Goal: Task Accomplishment & Management: Manage account settings

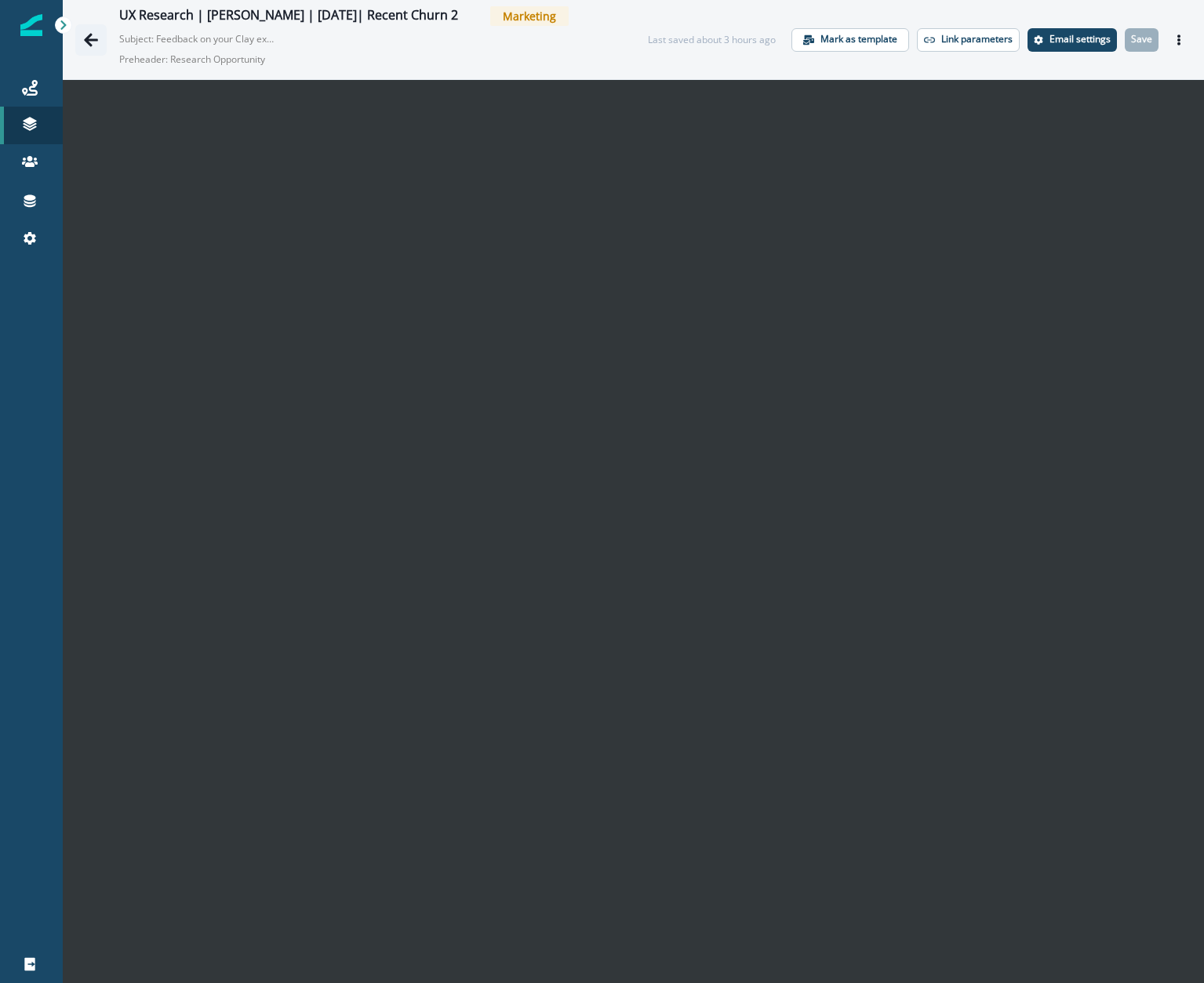
click at [88, 34] on icon "Go back" at bounding box center [91, 40] width 16 height 16
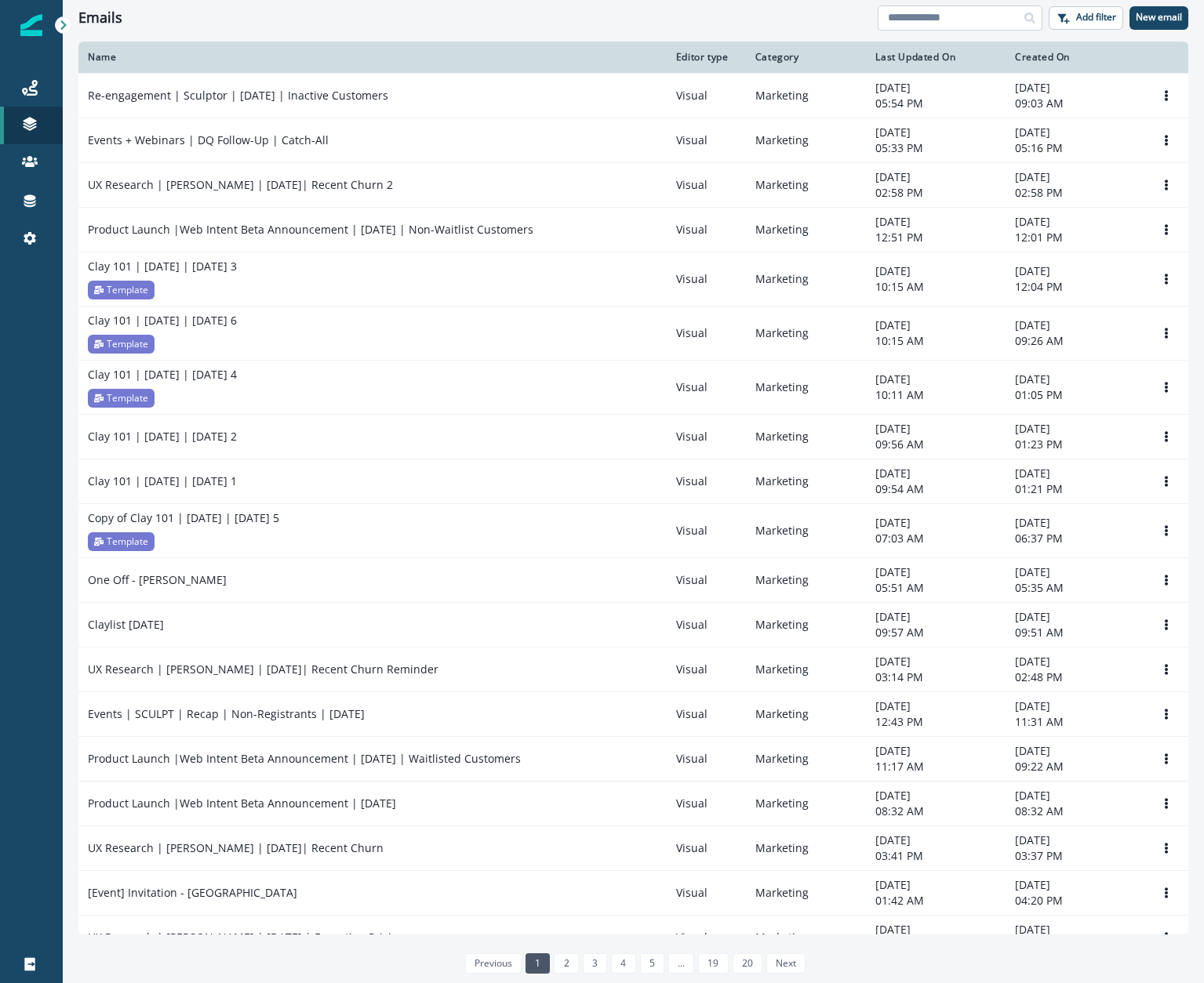
click at [927, 14] on input at bounding box center [960, 18] width 164 height 25
type input "**"
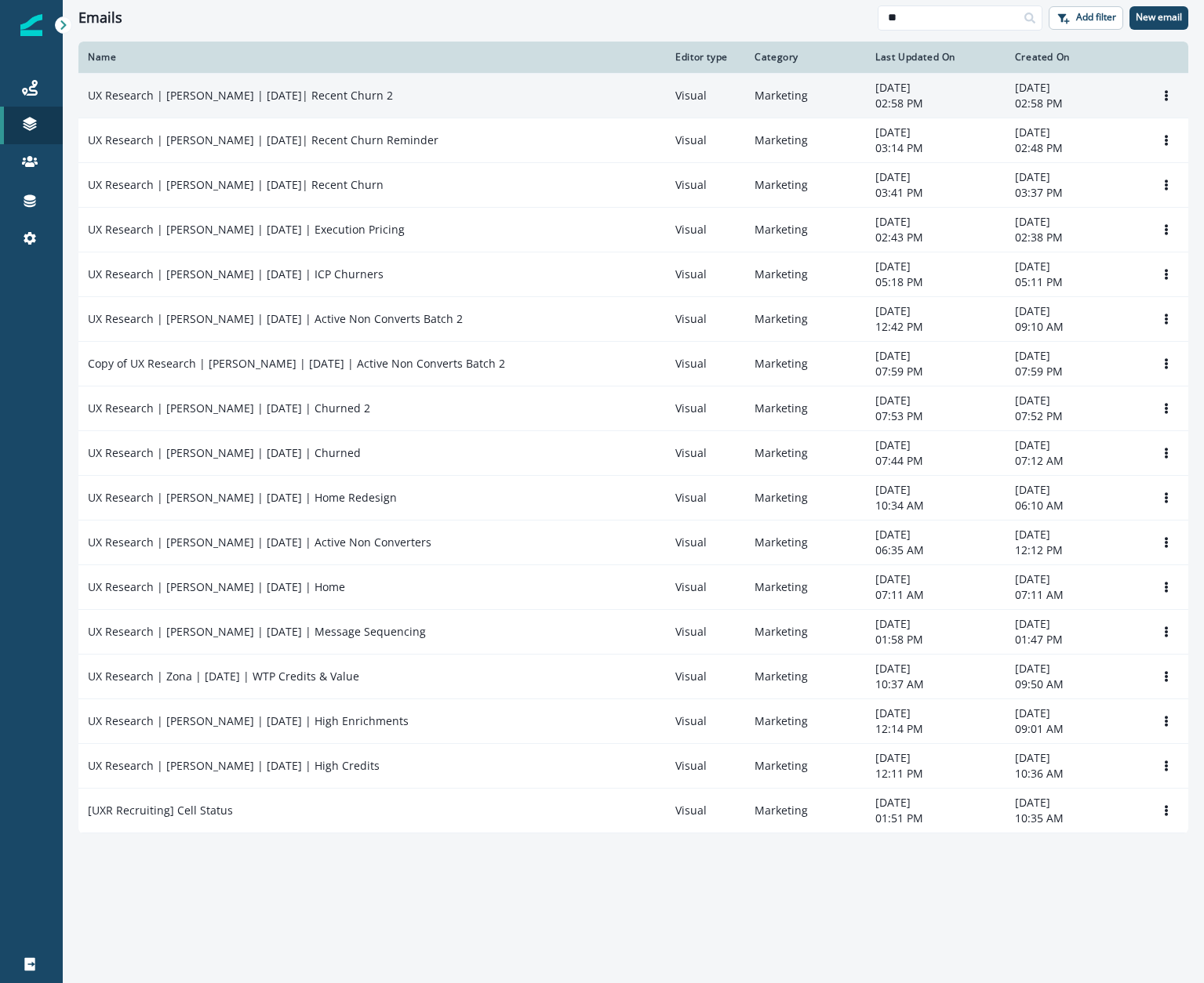
click at [488, 111] on td "UX Research | [PERSON_NAME] | [DATE]| Recent Churn 2" at bounding box center [372, 95] width 587 height 45
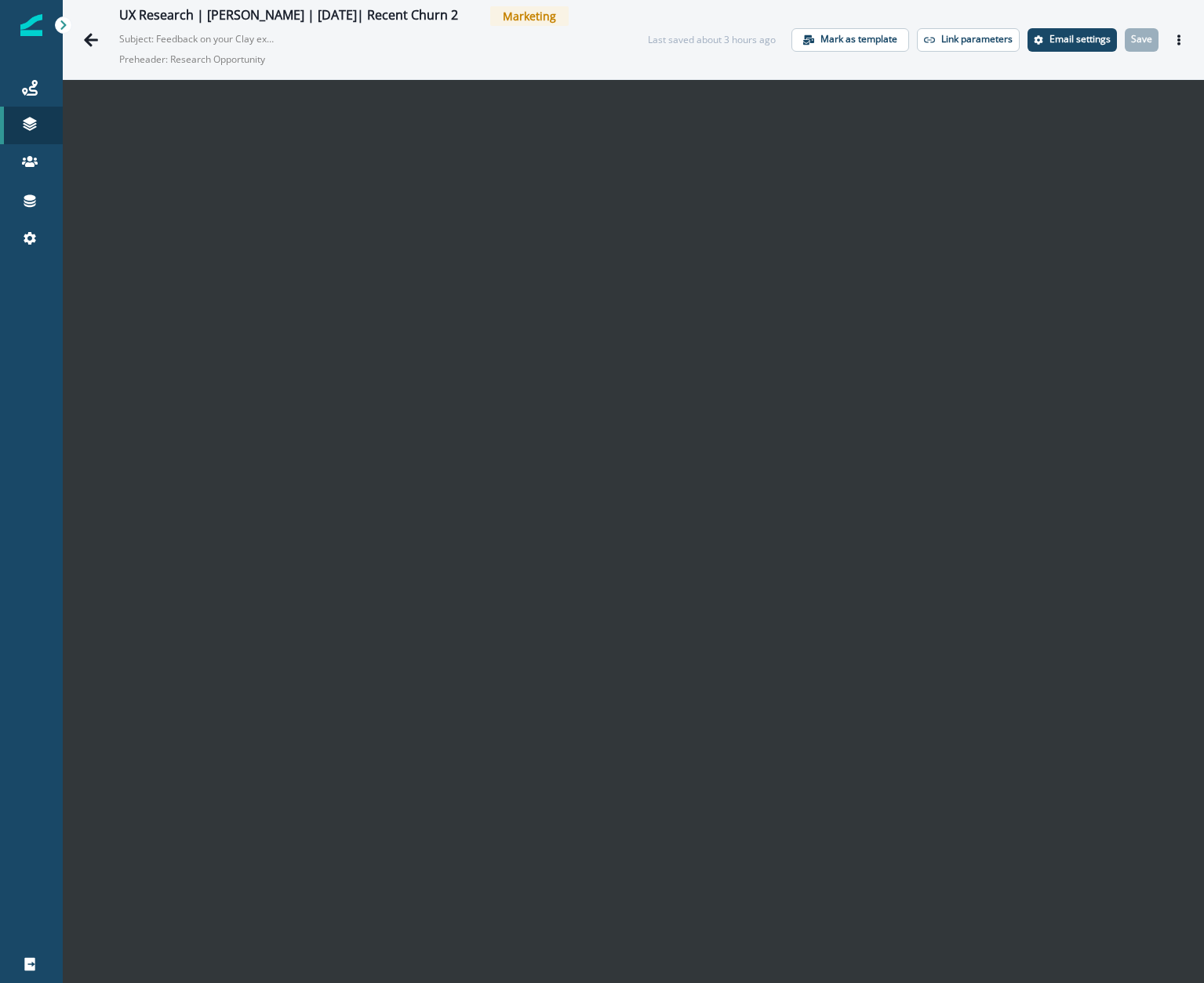
click at [969, 32] on div "UX Research | [PERSON_NAME] | [DATE]| Recent Churn 2 Marketing Subject: Feedbac…" at bounding box center [633, 40] width 1141 height 80
click at [969, 38] on div "UX Research | [PERSON_NAME] | [DATE]| Recent Churn 2 Marketing Subject: Feedbac…" at bounding box center [633, 40] width 1141 height 80
click at [969, 42] on button "Actions" at bounding box center [1178, 40] width 25 height 24
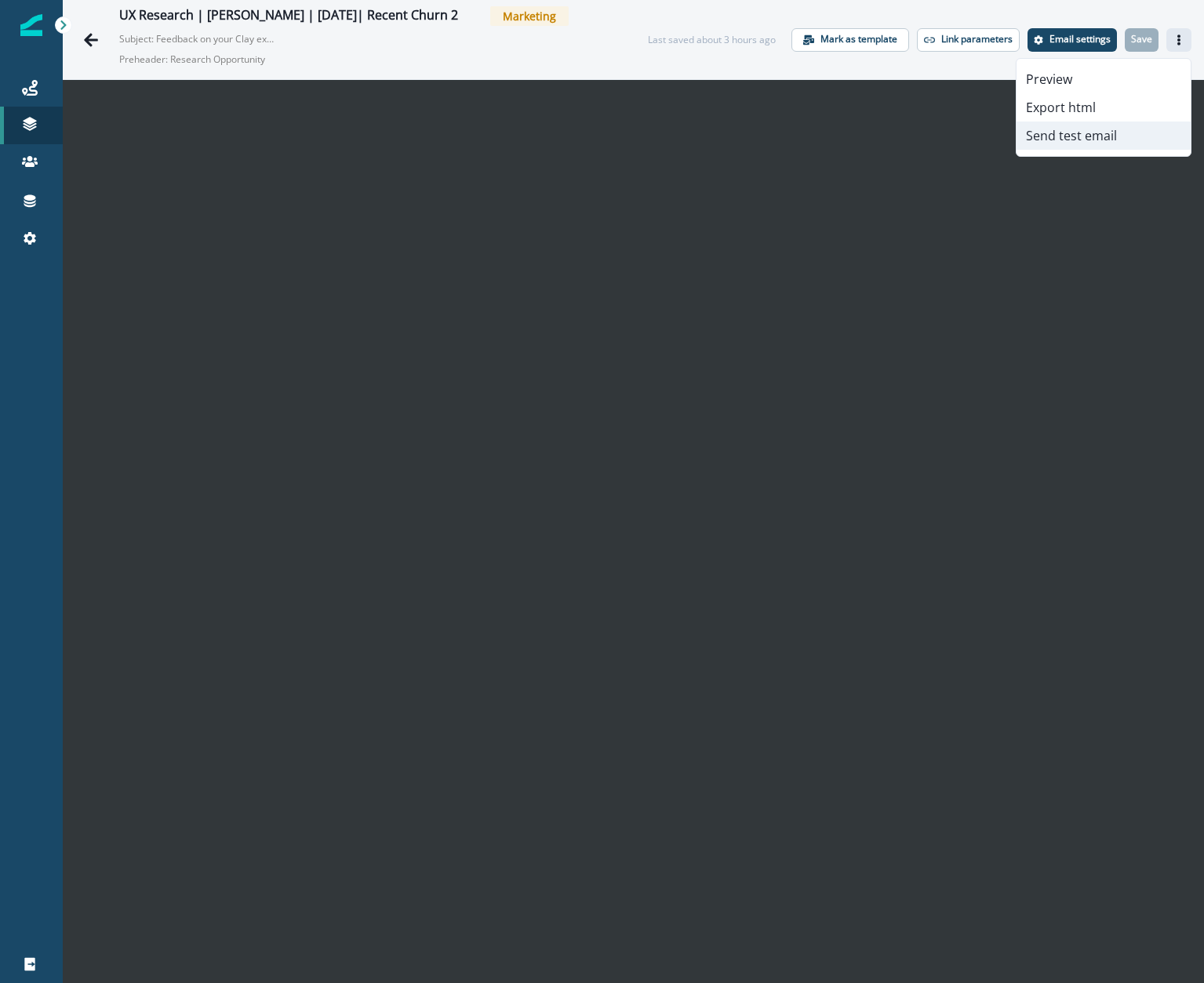
click at [969, 125] on button "Send test email" at bounding box center [1103, 135] width 174 height 28
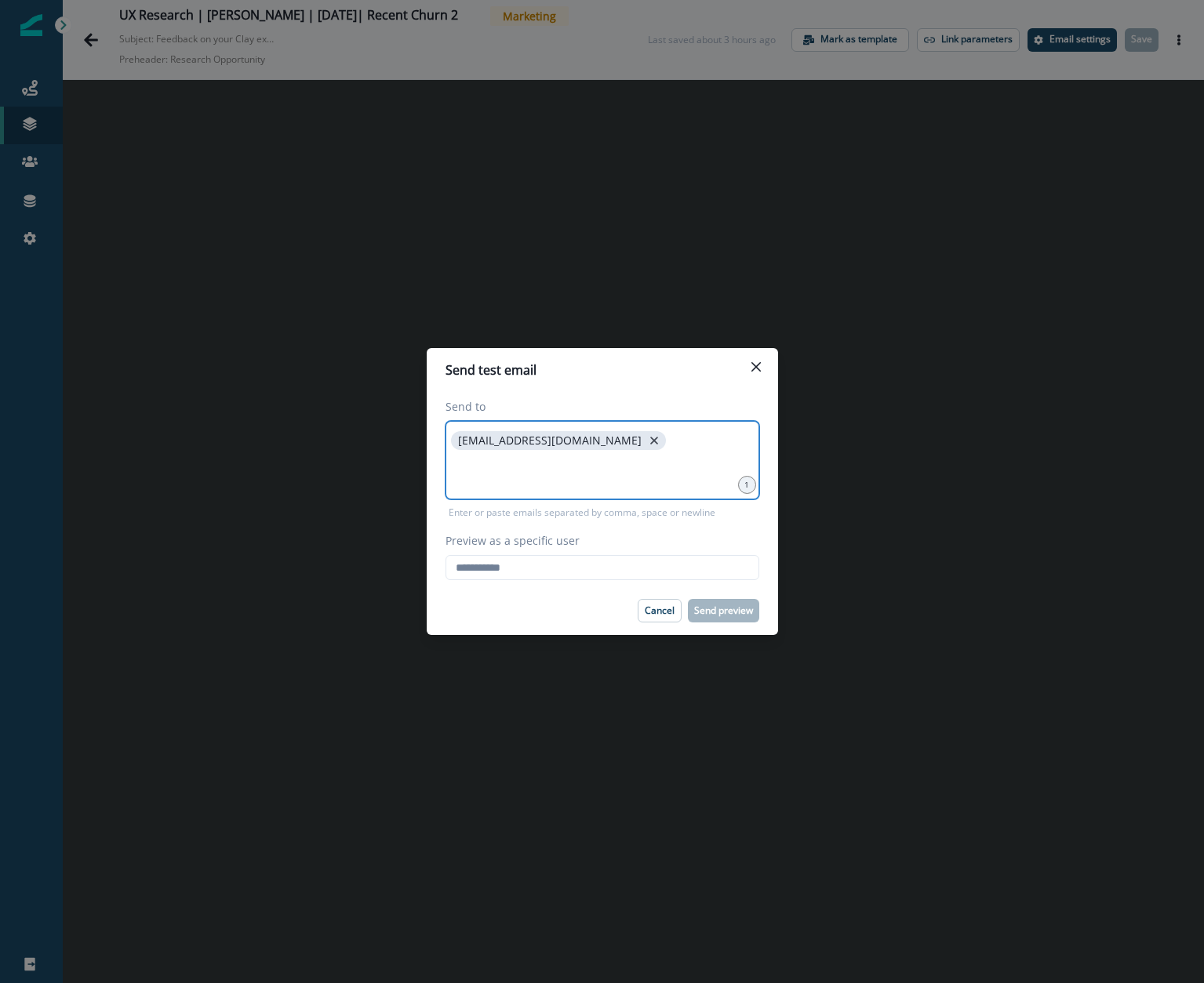
click at [647, 434] on icon "close" at bounding box center [654, 441] width 14 height 14
type input "**********"
click at [596, 564] on input "Preview as a specific user" at bounding box center [602, 568] width 314 height 25
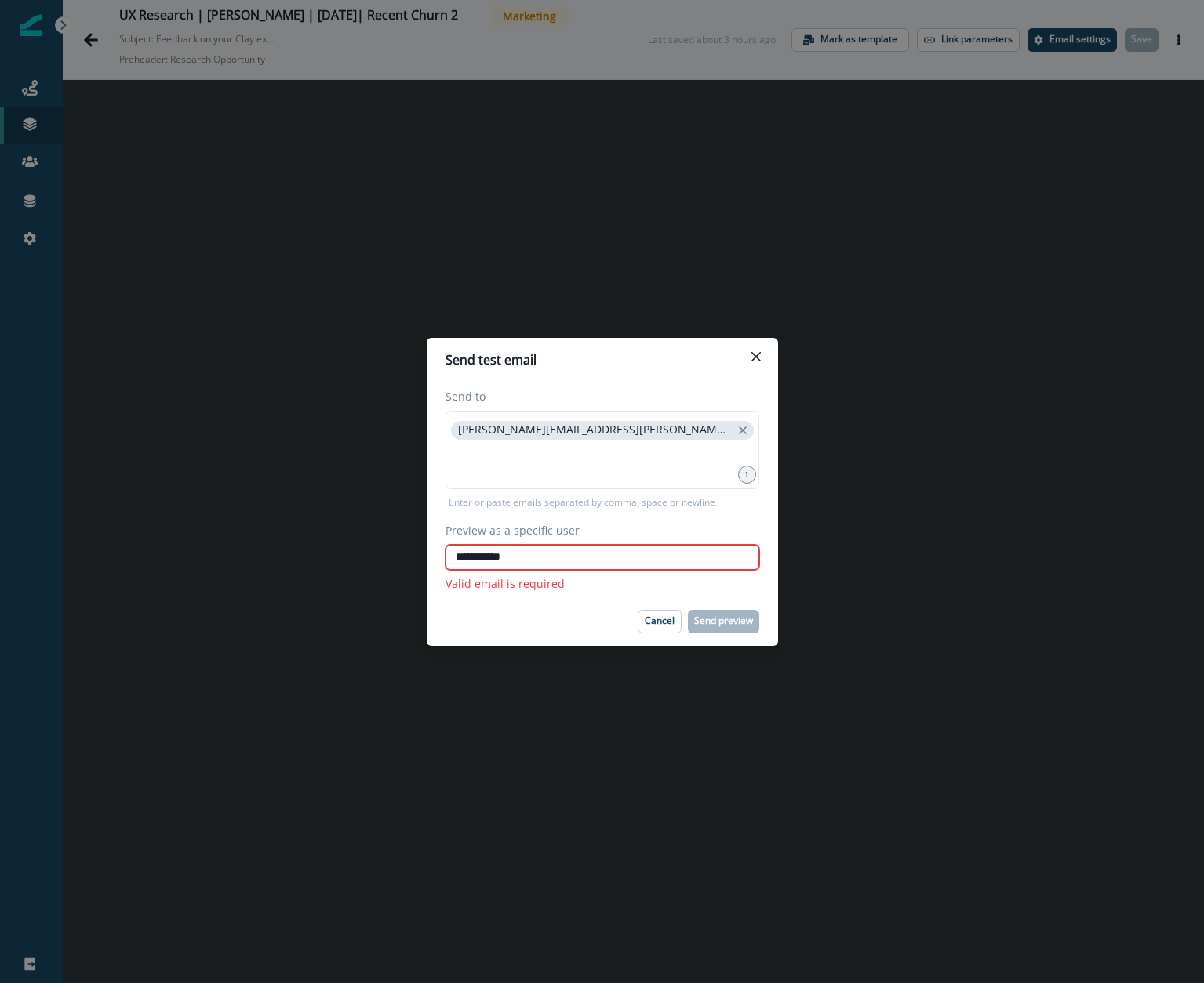
type input "**********"
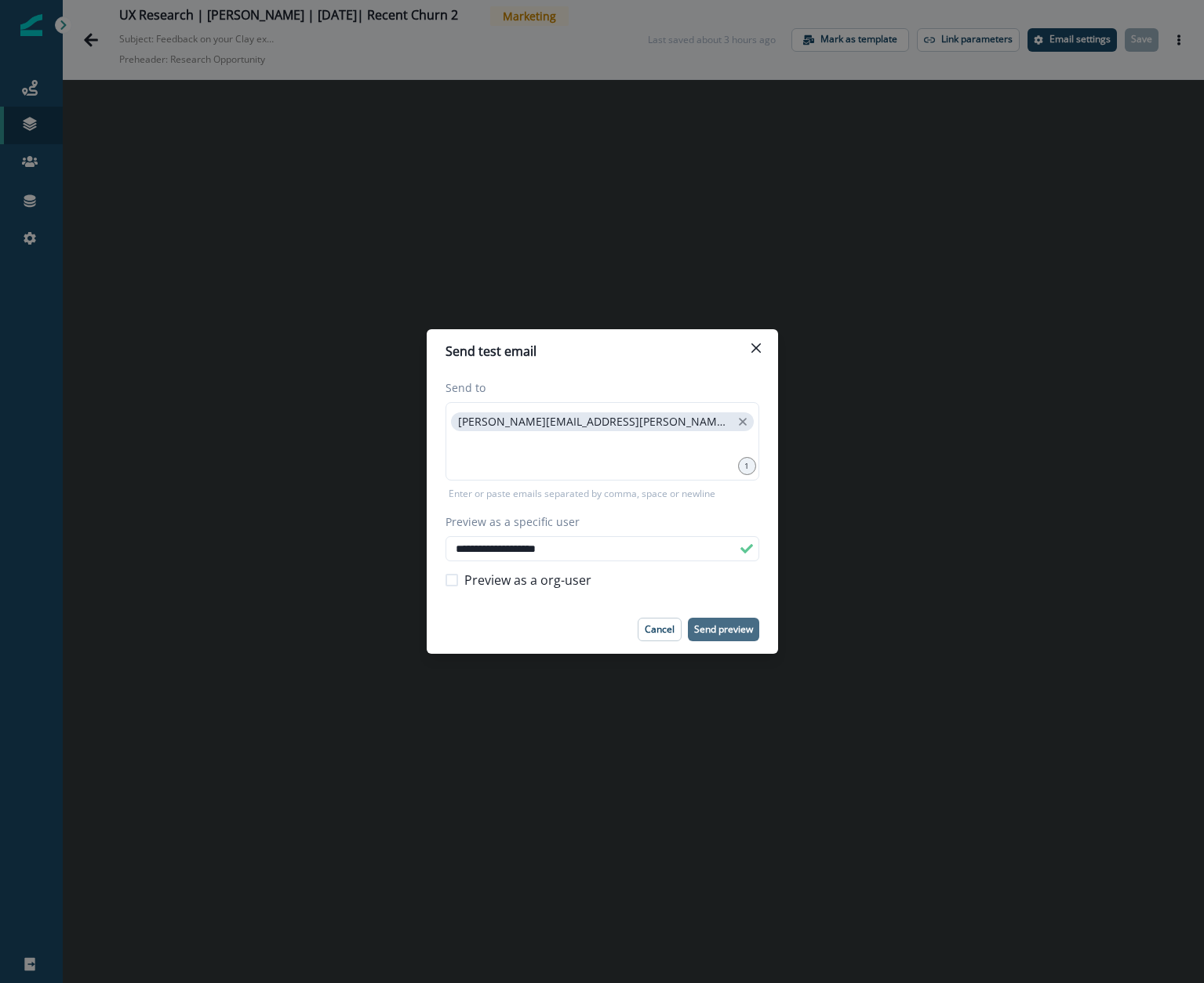
click at [712, 624] on p "Send preview" at bounding box center [723, 629] width 59 height 11
click at [756, 347] on icon "Close" at bounding box center [755, 348] width 10 height 10
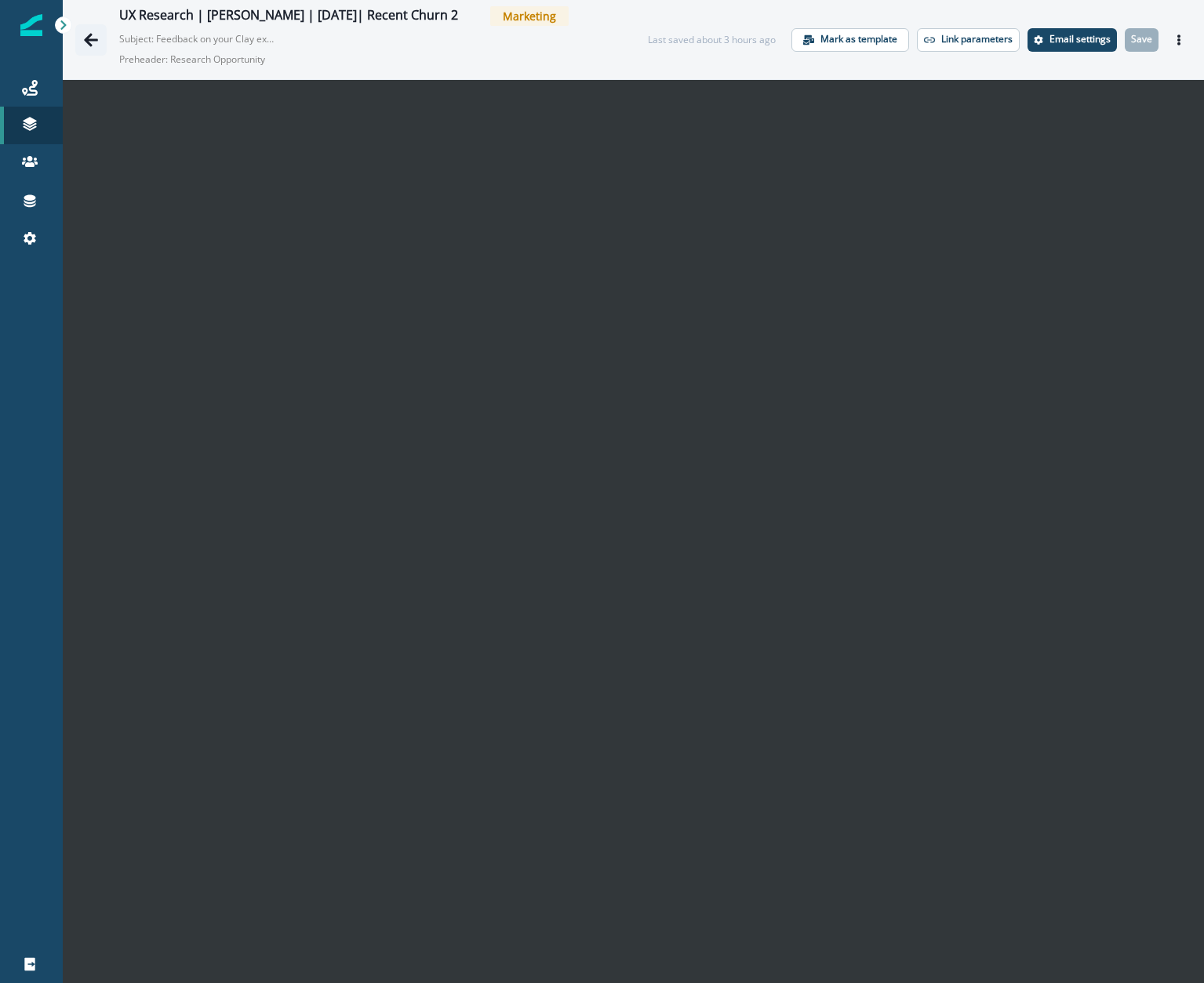
click at [99, 40] on button "Go back" at bounding box center [90, 39] width 31 height 31
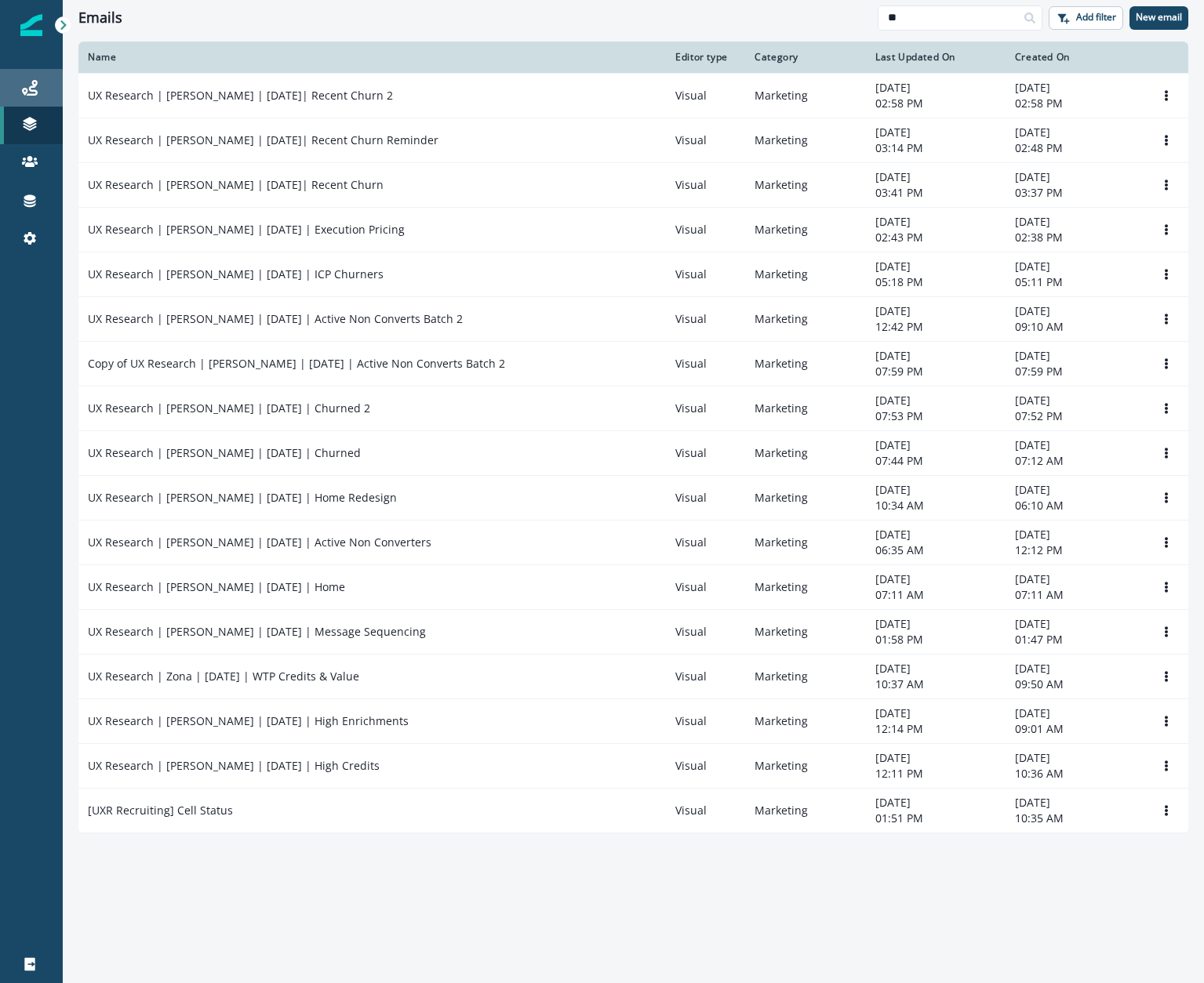
click at [23, 99] on link "Journeys" at bounding box center [31, 88] width 63 height 38
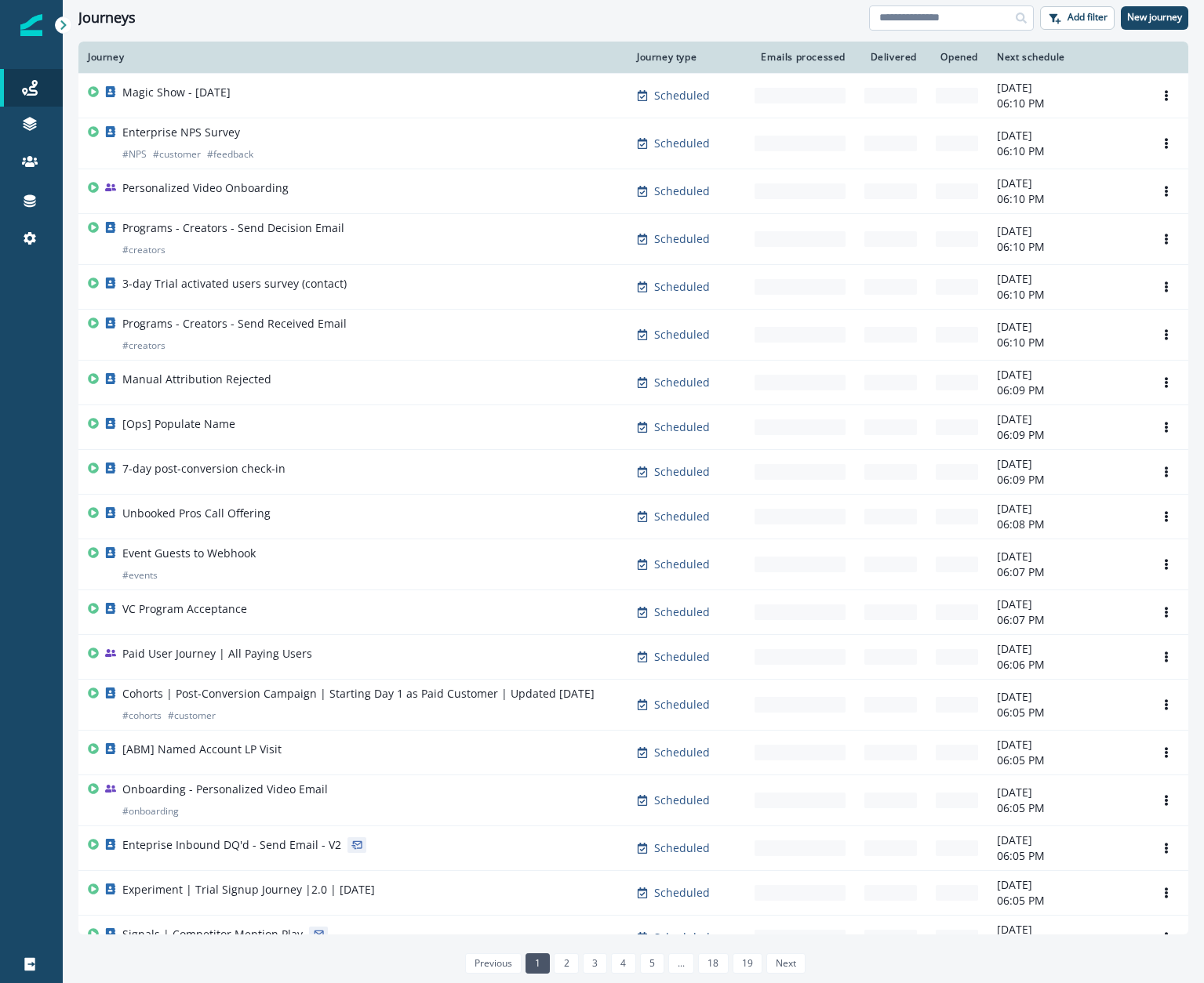
click at [947, 11] on input at bounding box center [951, 18] width 164 height 25
type input "**"
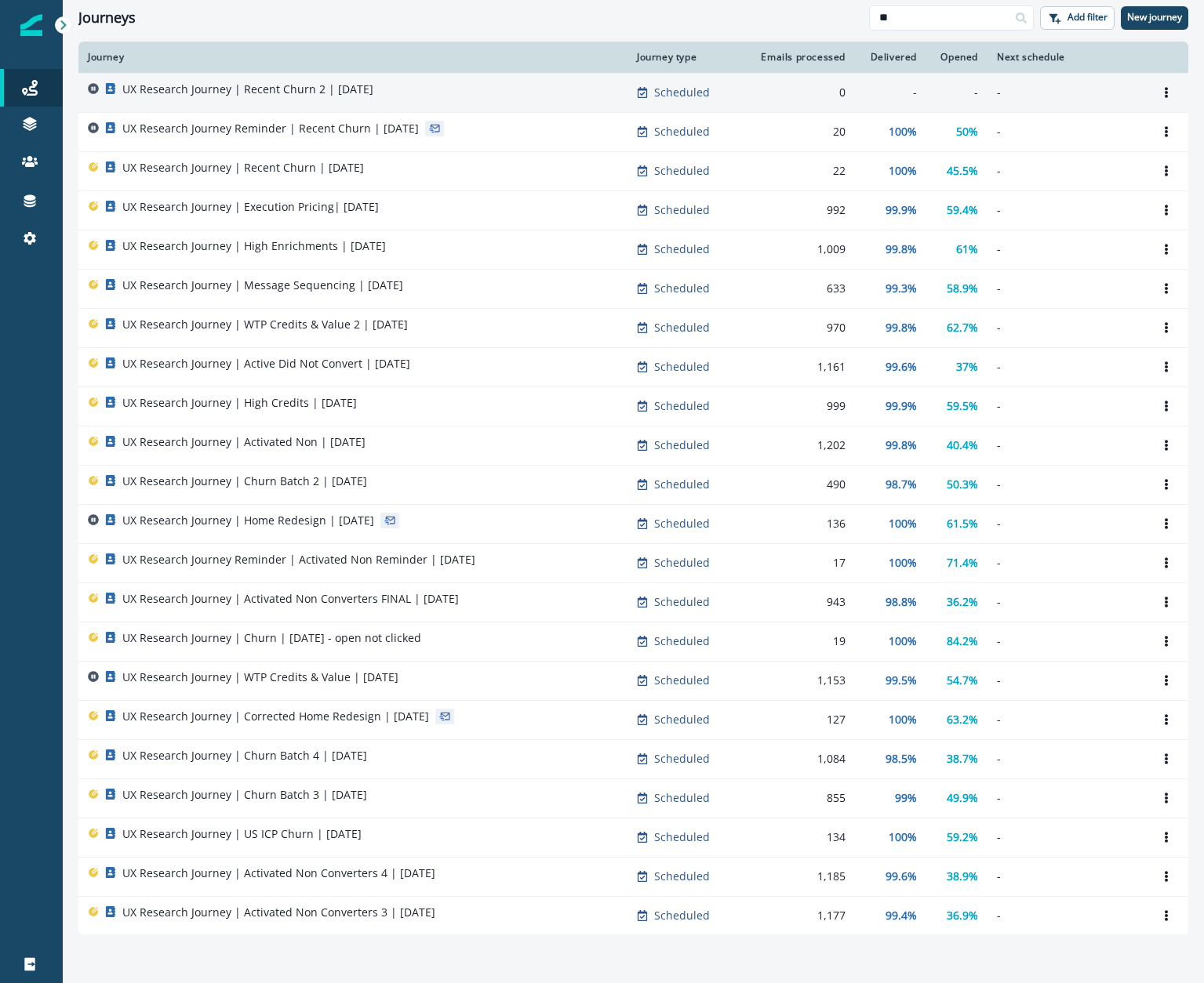
click at [461, 98] on div "UX Research Journey | Recent Churn 2 | [DATE]" at bounding box center [353, 92] width 530 height 22
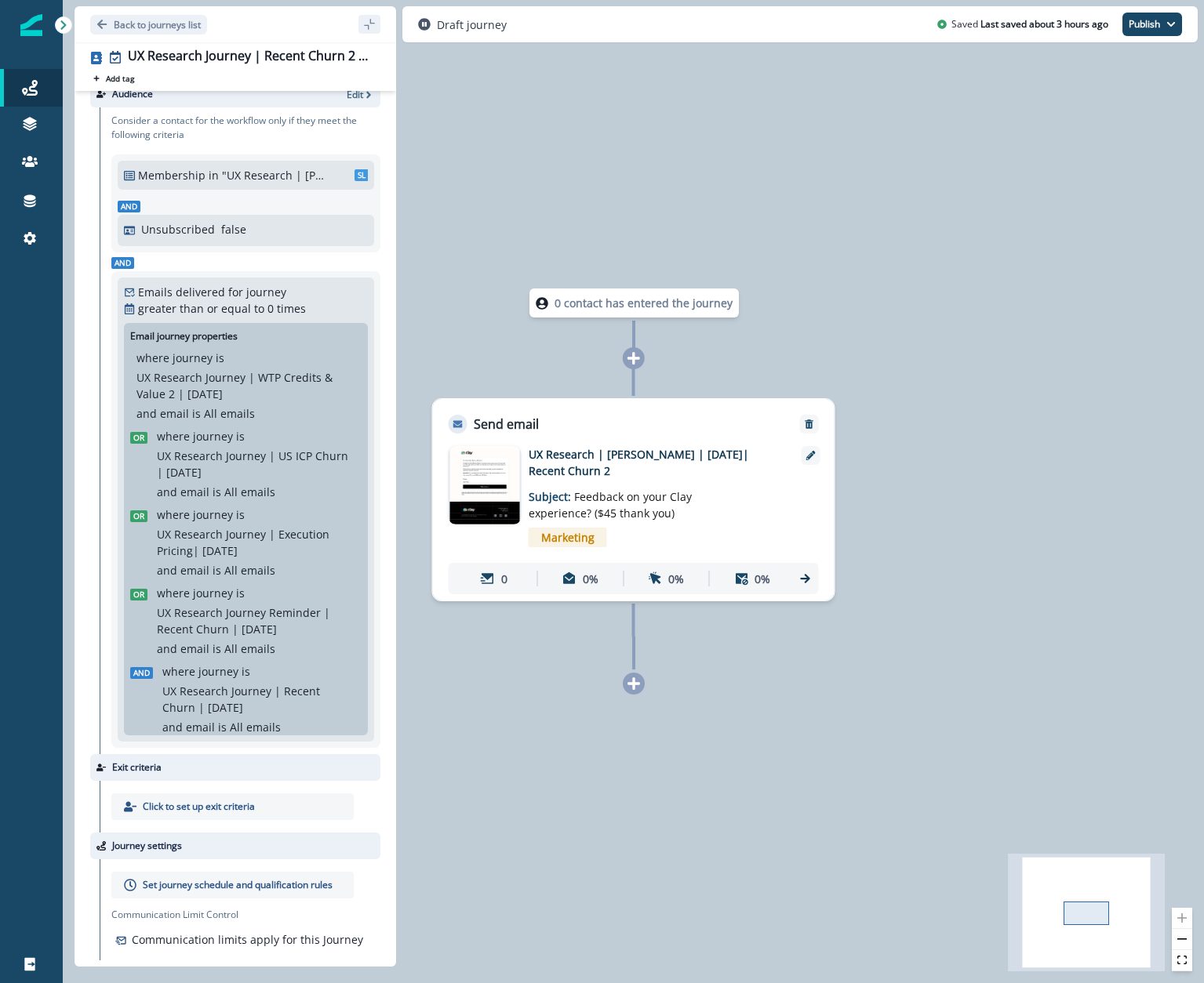
scroll to position [35, 0]
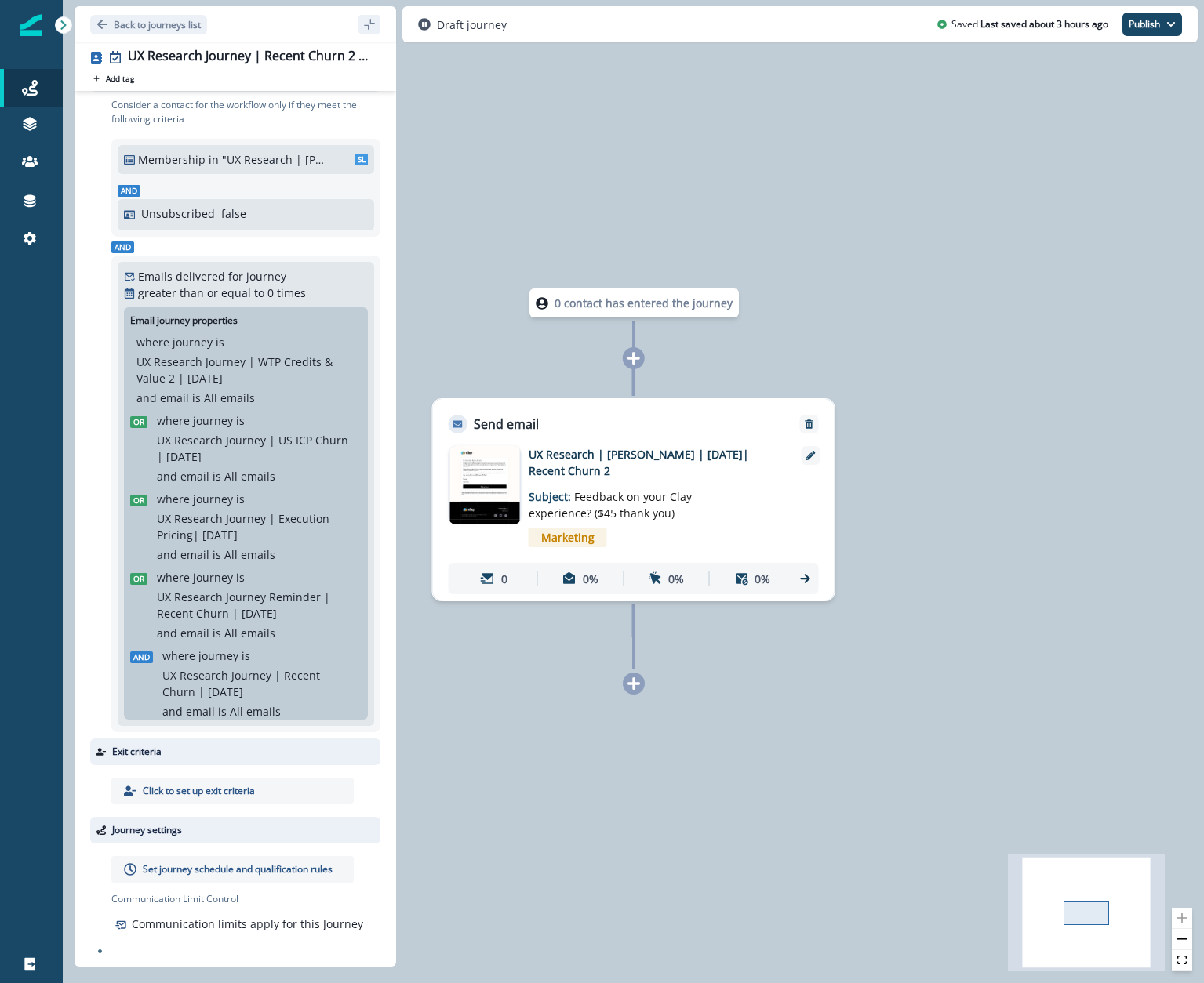
click at [176, 861] on div "Set journey schedule and qualification rules" at bounding box center [232, 870] width 242 height 27
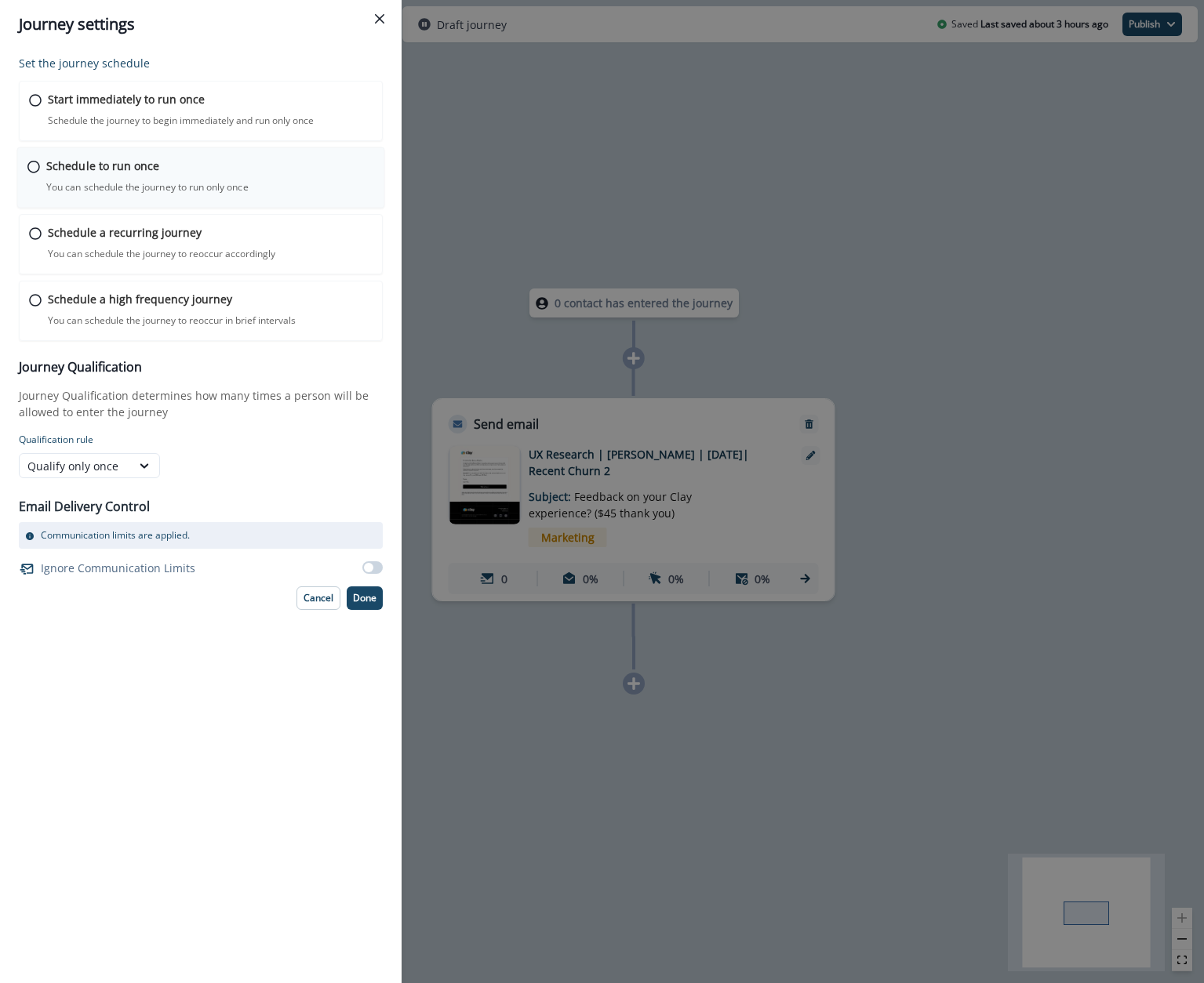
click at [202, 170] on div "Schedule to run once You can schedule the journey to run only once Journey is s…" at bounding box center [210, 176] width 328 height 37
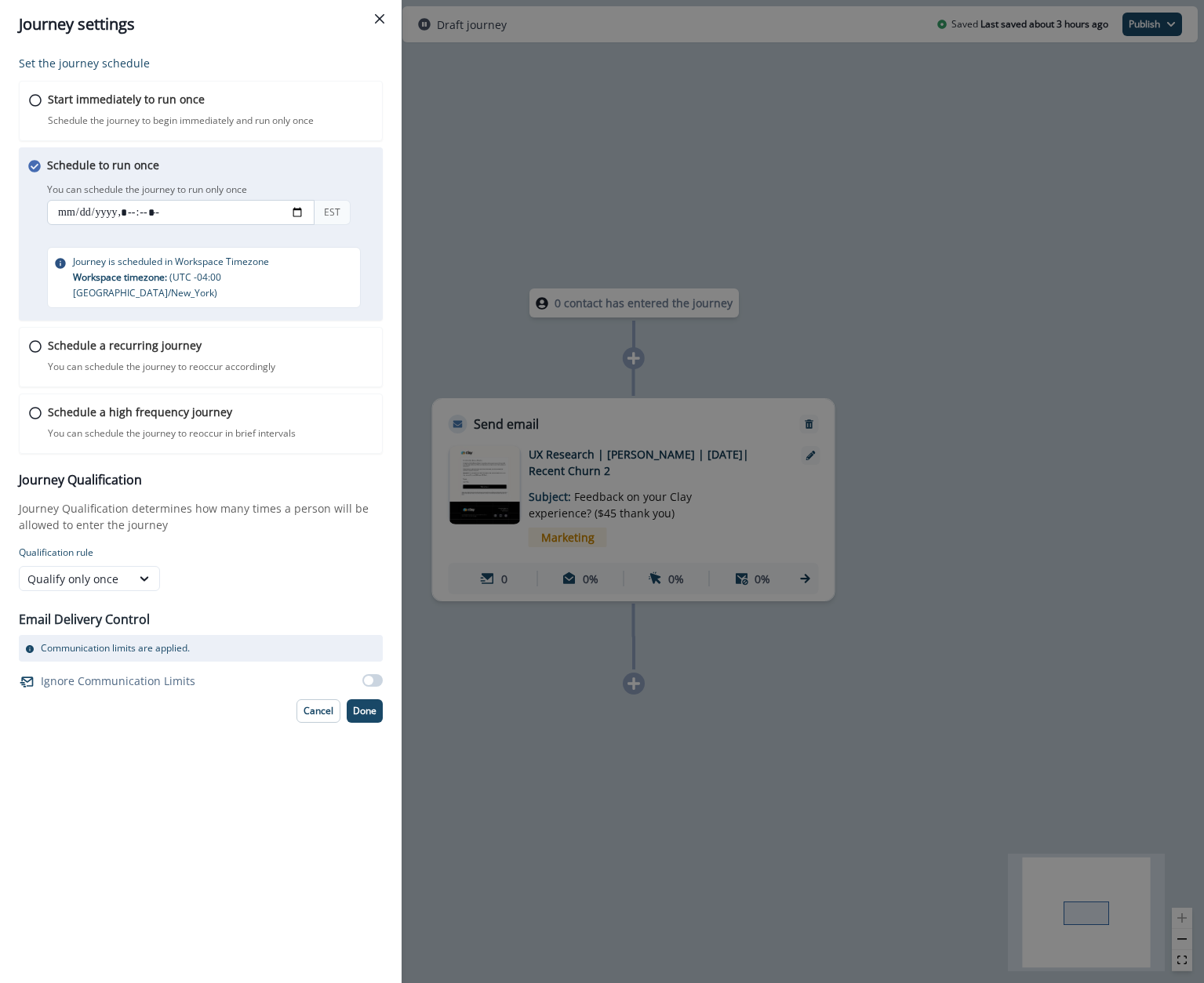
click at [56, 212] on input "datetime-local" at bounding box center [180, 212] width 267 height 25
click at [129, 213] on input "datetime-local" at bounding box center [180, 212] width 267 height 25
type input "**********"
click at [233, 232] on div "Schedule to run once You can schedule the journey to run only once You can sche…" at bounding box center [215, 232] width 337 height 151
click at [356, 705] on p "Done" at bounding box center [364, 711] width 24 height 11
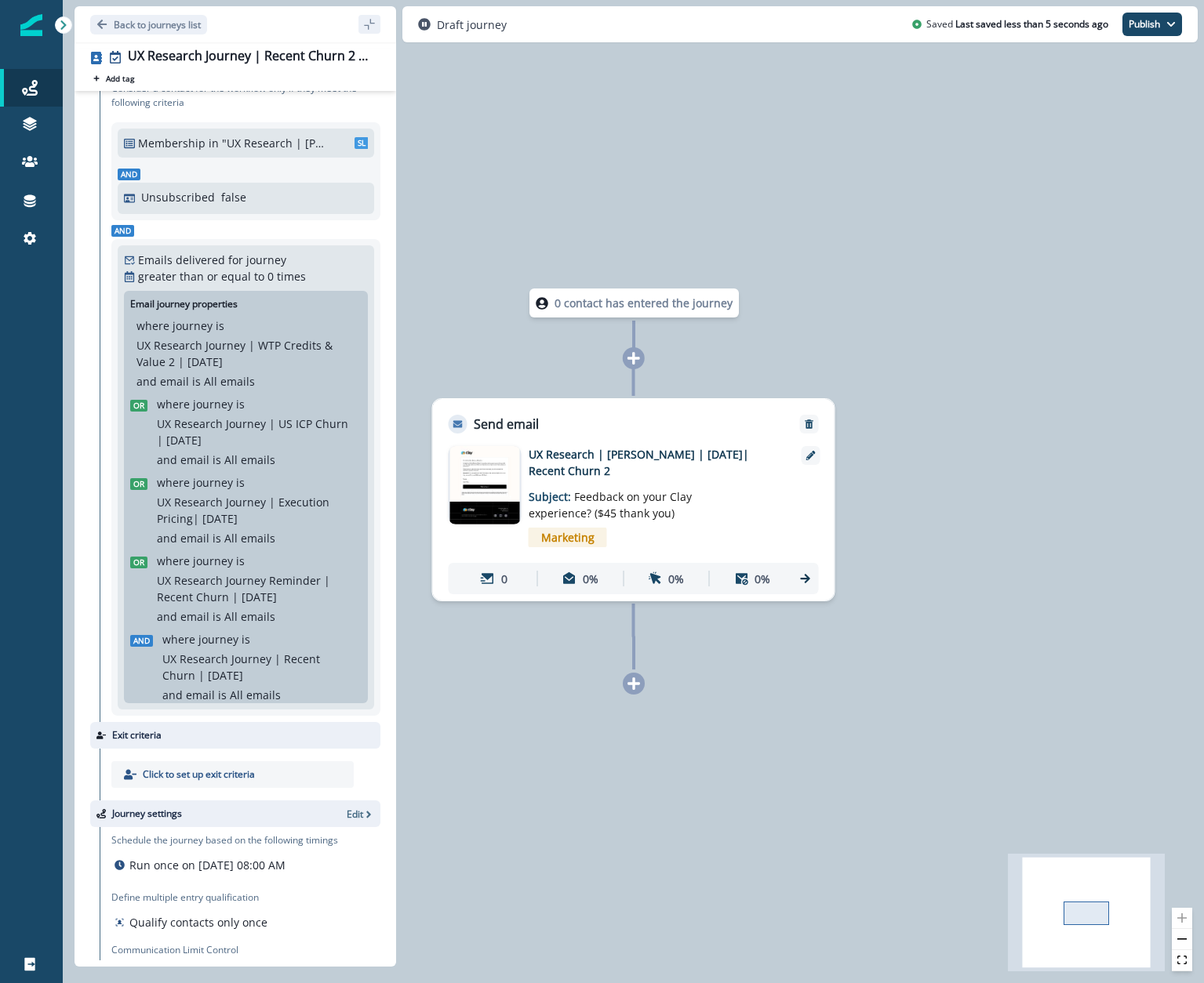
scroll to position [0, 0]
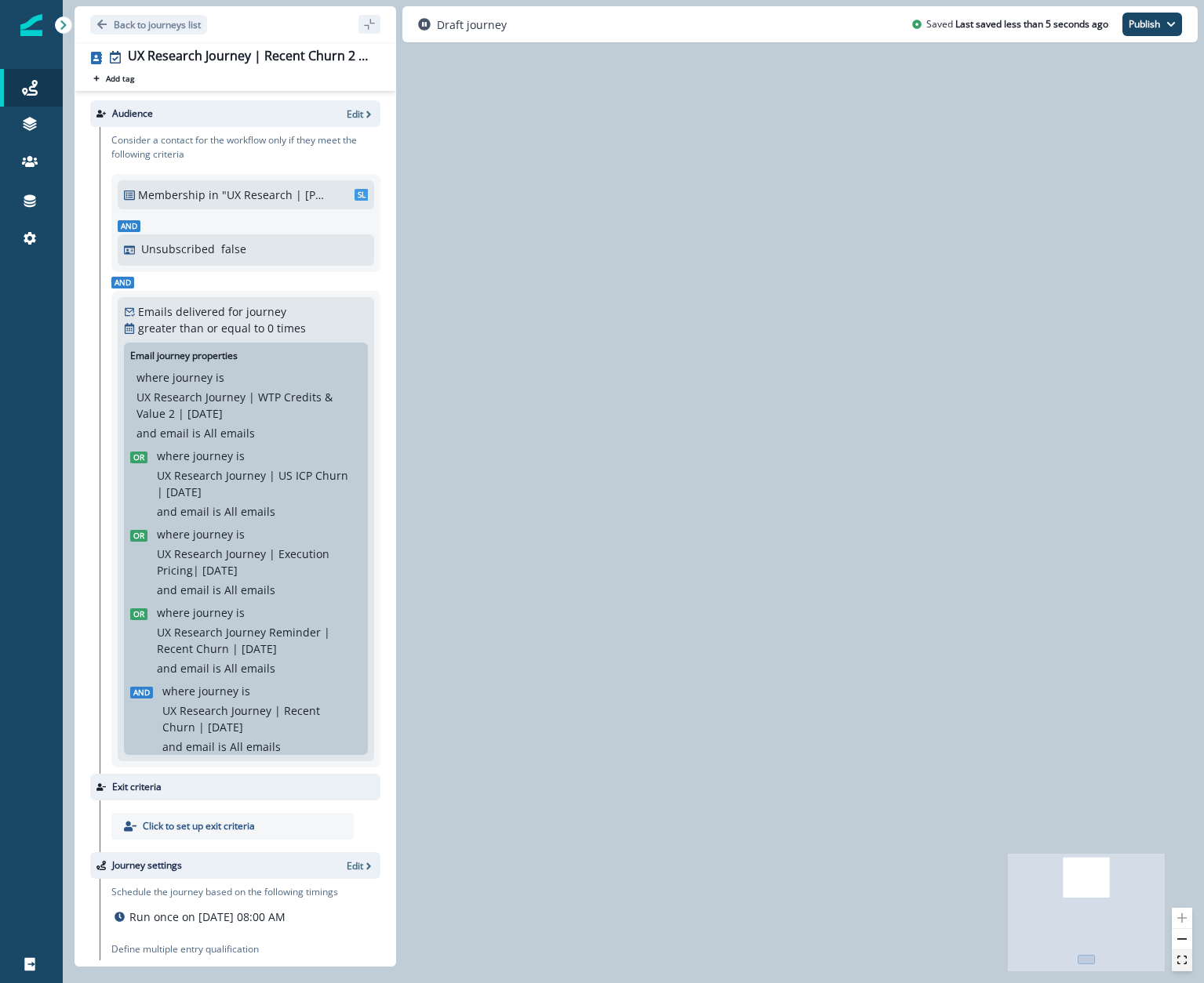
click at [969, 962] on icon "fit view" at bounding box center [1181, 960] width 10 height 9
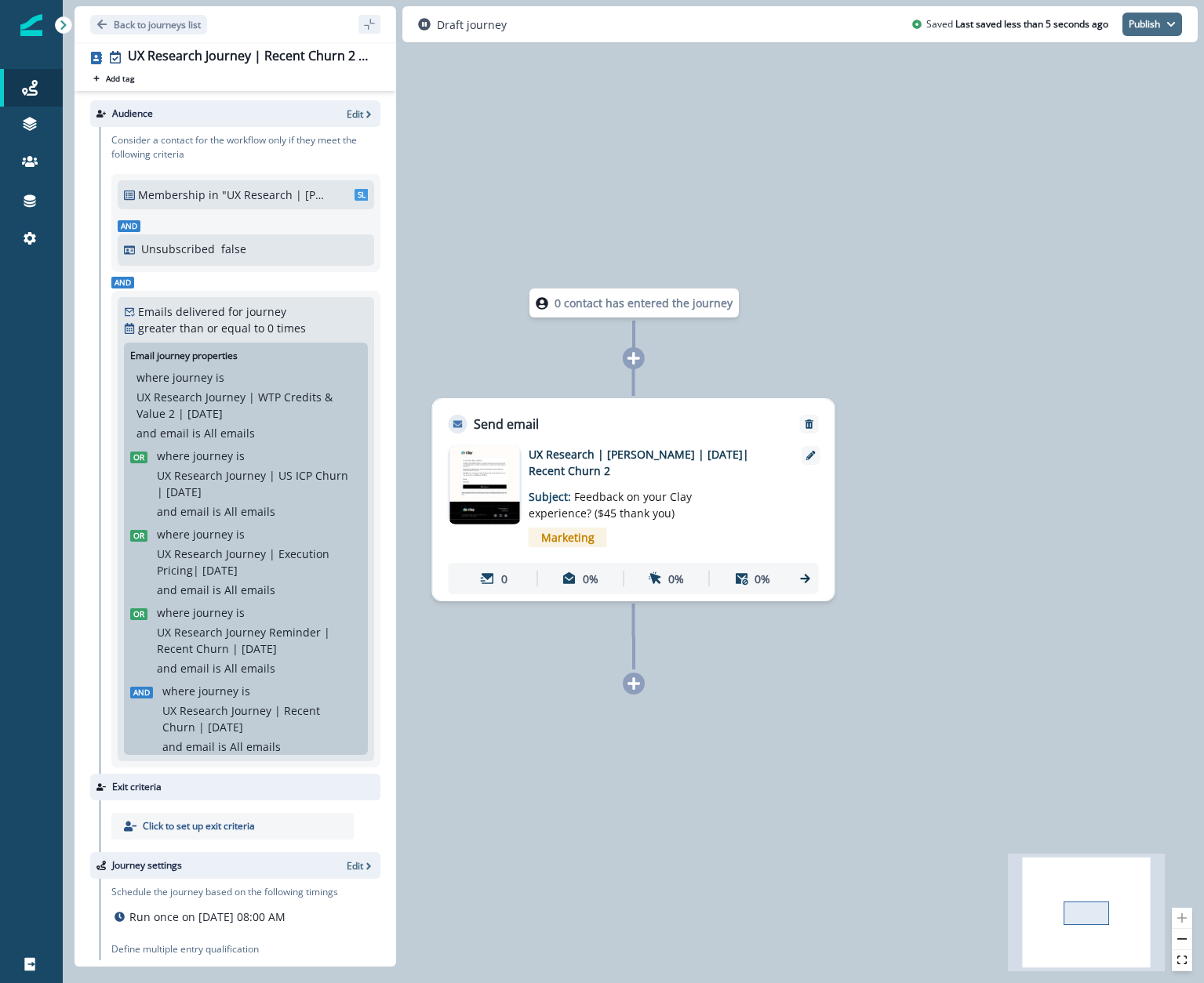
click at [969, 25] on button "Publish" at bounding box center [1151, 24] width 59 height 24
click at [969, 66] on button "as active journey" at bounding box center [1094, 64] width 174 height 28
